Goal: Navigation & Orientation: Go to known website

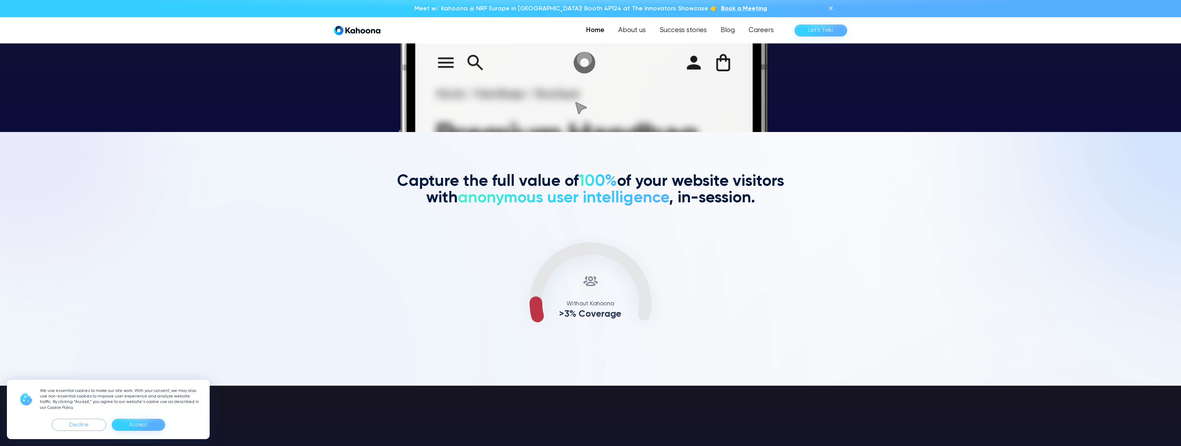
scroll to position [315, 0]
